Goal: Transaction & Acquisition: Purchase product/service

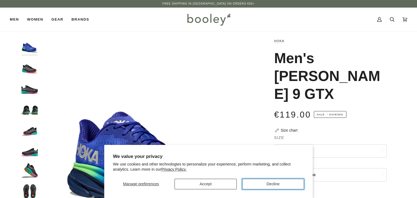
click at [266, 184] on button "Decline" at bounding box center [273, 184] width 62 height 11
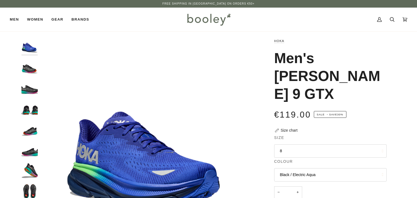
click at [298, 145] on button "8" at bounding box center [330, 151] width 112 height 13
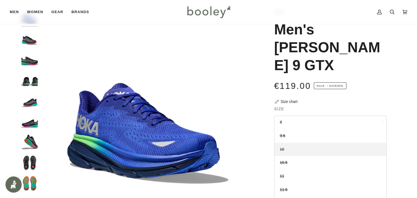
scroll to position [57, 0]
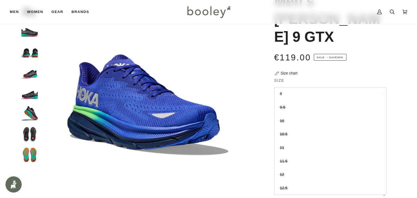
click at [405, 69] on div "Zoom" at bounding box center [209, 136] width 394 height 310
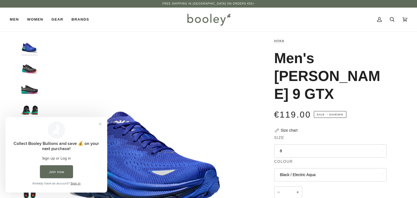
scroll to position [0, 0]
click at [24, 69] on img "Hoka Men's Clifton 9 GTX Black / Electric Aqua - Booley Galway" at bounding box center [29, 67] width 16 height 16
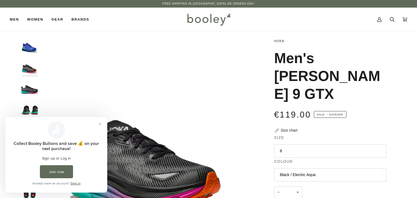
click at [313, 169] on button "Black / Electric Aqua" at bounding box center [330, 175] width 112 height 13
click at [310, 169] on button "Black / Electric Aqua" at bounding box center [330, 175] width 112 height 13
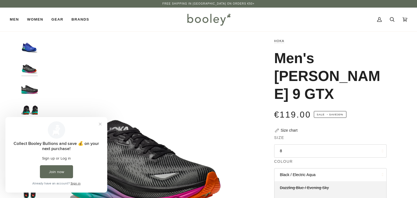
click at [311, 186] on span "Dazzling Blue / Evening Sky" at bounding box center [304, 188] width 49 height 4
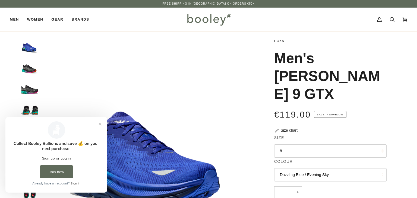
click at [314, 169] on button "Dazzling Blue / Evening Sky" at bounding box center [330, 175] width 112 height 13
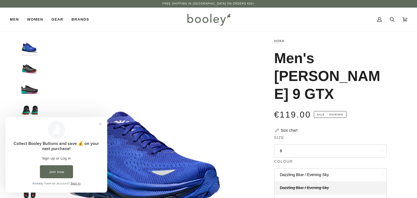
click at [307, 169] on button "Dazzling Blue / Evening Sky" at bounding box center [330, 175] width 112 height 13
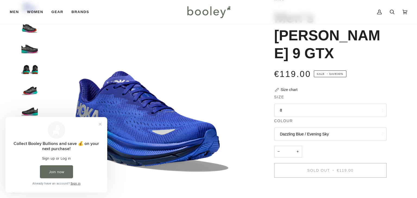
scroll to position [29, 0]
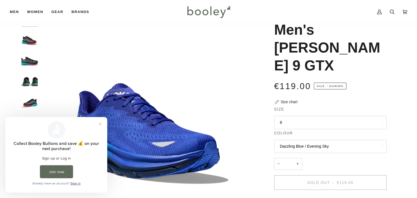
click at [303, 140] on button "Dazzling Blue / Evening Sky" at bounding box center [330, 146] width 112 height 13
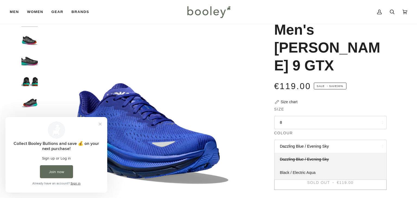
click at [303, 171] on span "Black / Electric Aqua" at bounding box center [298, 173] width 36 height 4
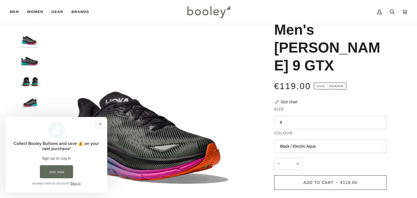
click at [102, 124] on button "Close prompt" at bounding box center [100, 124] width 10 height 10
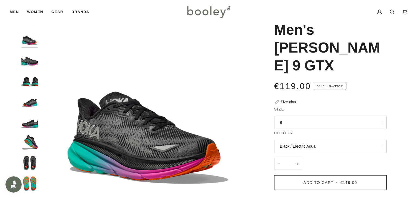
click at [313, 116] on button "8" at bounding box center [330, 122] width 112 height 13
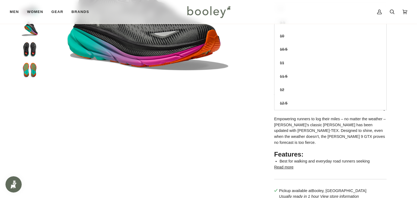
scroll to position [143, 0]
